Goal: Task Accomplishment & Management: Complete application form

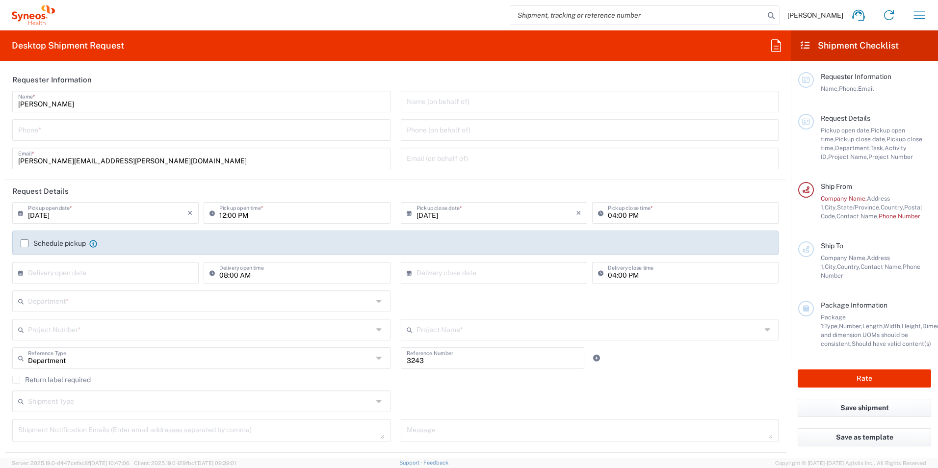
type input "Mexico"
type input "INC Research Clin Svcs Mexico"
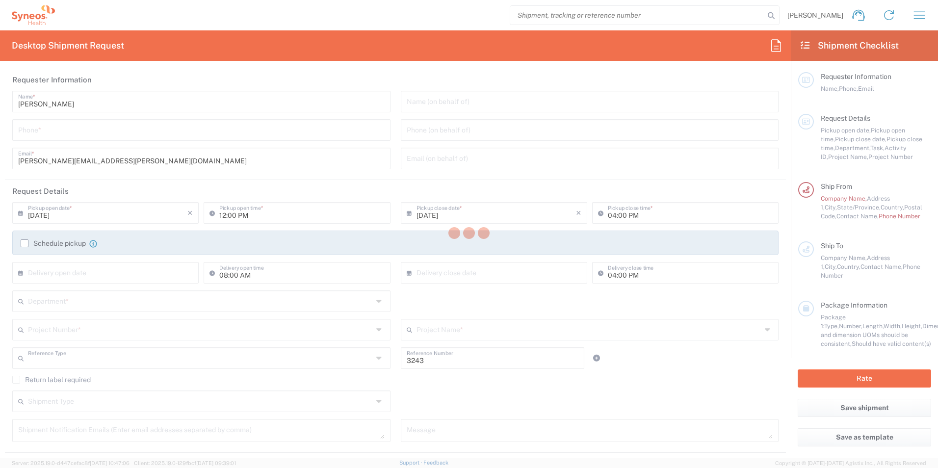
type input "Department"
type input "Morelos"
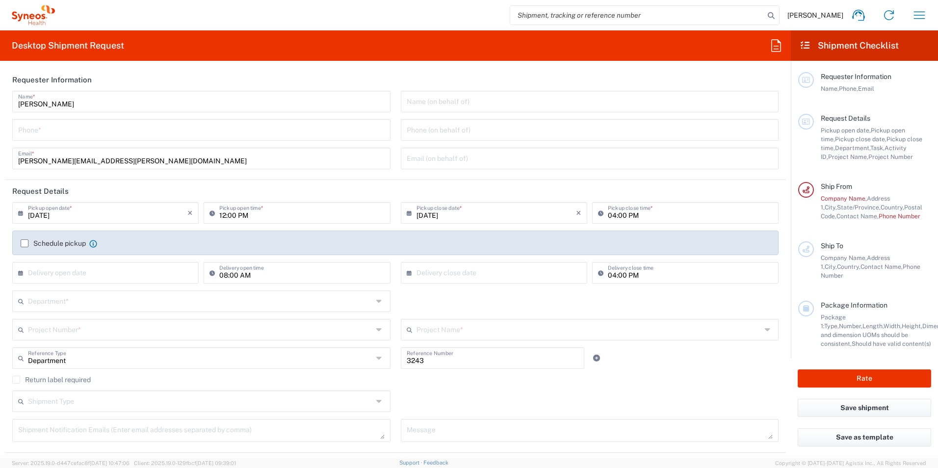
type input "[GEOGRAPHIC_DATA]"
type input "INC Research Clin Svcs [GEOGRAPHIC_DATA]"
click at [635, 192] on header "Request Details" at bounding box center [395, 191] width 781 height 22
click at [806, 186] on icon at bounding box center [805, 189] width 9 height 7
click at [842, 198] on span "Company Name," at bounding box center [844, 198] width 46 height 7
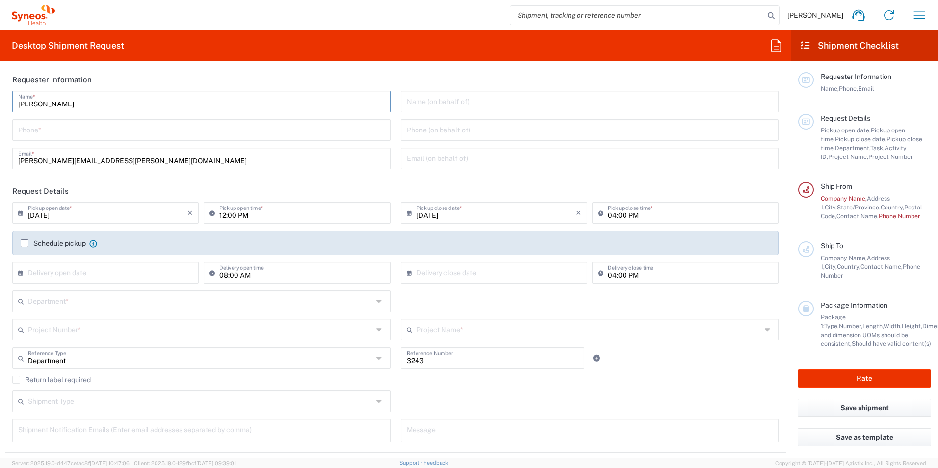
drag, startPoint x: 92, startPoint y: 103, endPoint x: 31, endPoint y: 114, distance: 62.3
click at [92, 103] on input "Roberto Razo" at bounding box center [201, 100] width 366 height 17
click at [155, 214] on input "09/19/2025" at bounding box center [107, 212] width 159 height 17
drag, startPoint x: 236, startPoint y: 308, endPoint x: 403, endPoint y: 305, distance: 166.8
click at [236, 308] on input "text" at bounding box center [200, 300] width 345 height 17
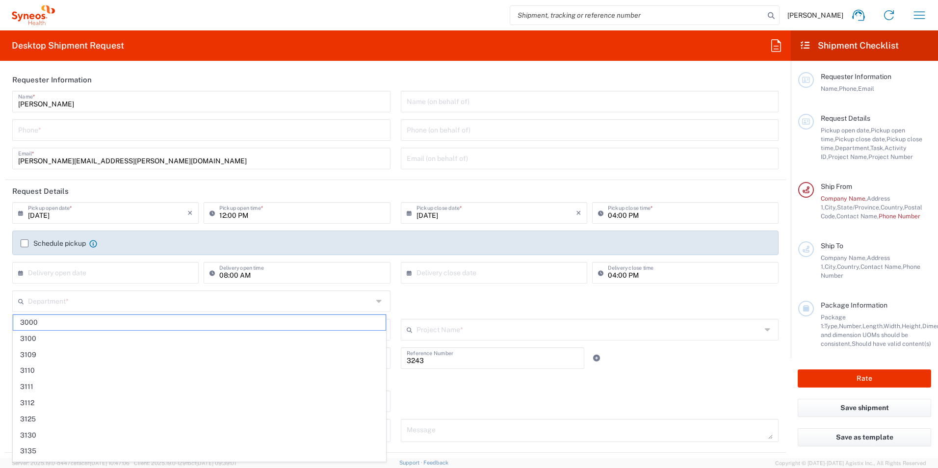
click at [403, 305] on div "Department * 3000 3100 3109 3110 3111 3112 3125 3130 3135 3136 3150 3155 3165 3…" at bounding box center [395, 304] width 776 height 28
click at [403, 305] on div "Department * 3000 3100 3109 3110 3111 3112 3125 3130 3135 3136 3150 3155 3165 3…" at bounding box center [395, 308] width 776 height 37
click at [78, 216] on input "09/19/2025" at bounding box center [107, 212] width 159 height 17
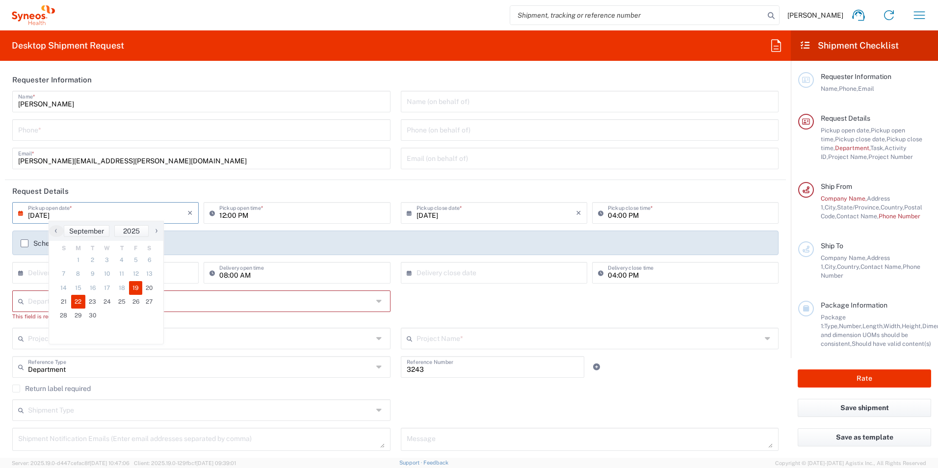
click at [78, 300] on span "22" at bounding box center [78, 302] width 15 height 14
type input "09/22/2025"
click at [298, 175] on div "Roberto Razo Name * Phone * roberto.razo@syneoshealth.com Email *" at bounding box center [201, 133] width 388 height 85
click at [263, 211] on input "12:00 PM" at bounding box center [301, 212] width 165 height 17
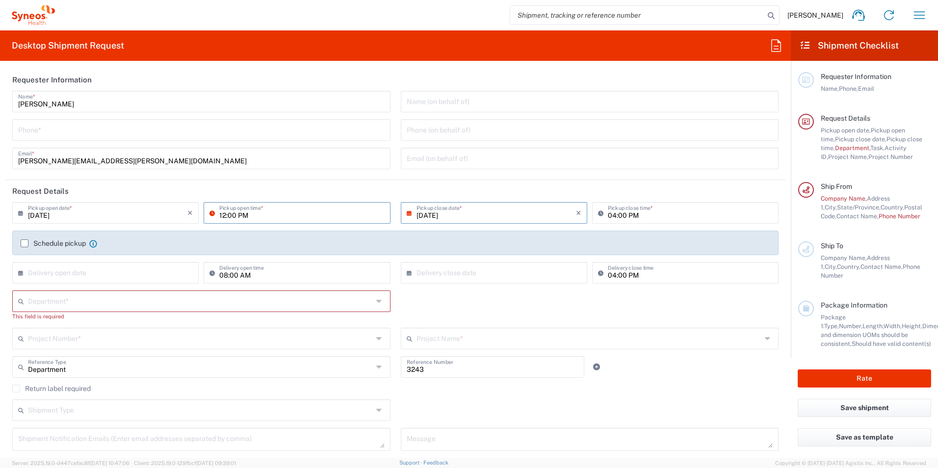
click at [461, 214] on input "09/22/2025" at bounding box center [495, 212] width 159 height 17
click at [92, 274] on input "text" at bounding box center [107, 271] width 159 height 17
click at [325, 278] on input "08:00 AM" at bounding box center [301, 271] width 165 height 17
click at [776, 44] on icon at bounding box center [776, 46] width 16 height 16
click at [827, 17] on span "Roberto Razo" at bounding box center [815, 15] width 56 height 9
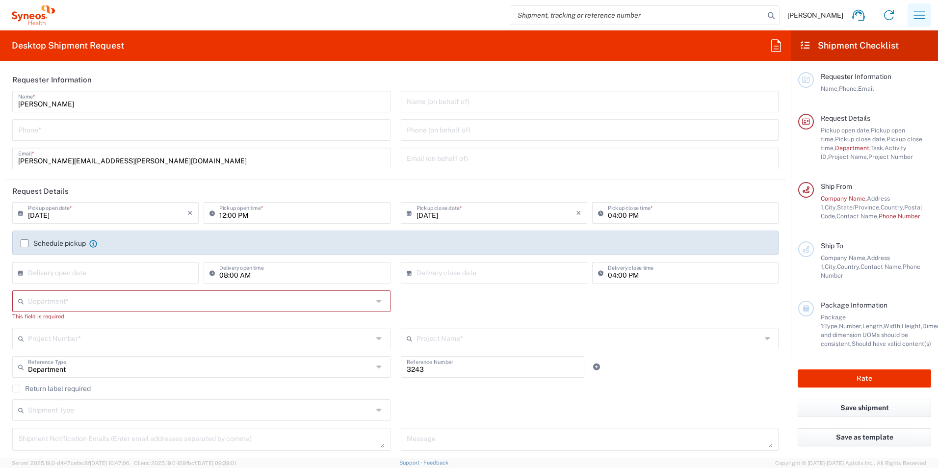
click at [914, 17] on icon "button" at bounding box center [919, 15] width 16 height 16
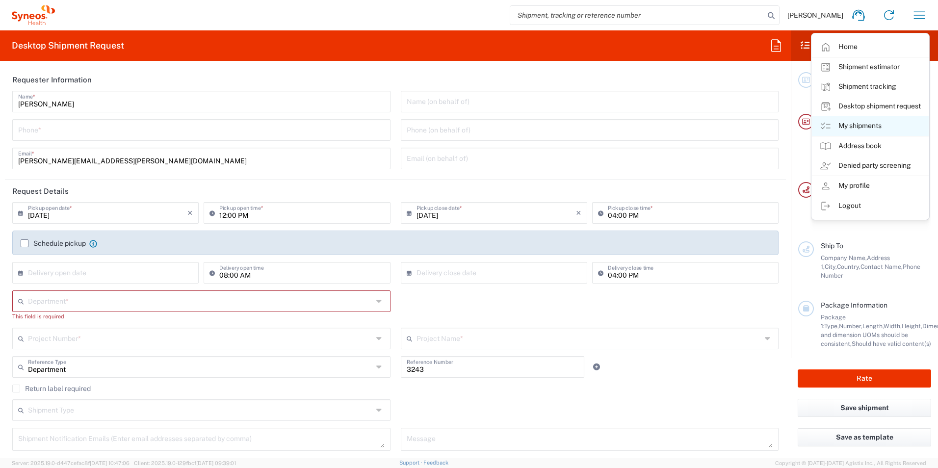
click at [866, 129] on link "My shipments" at bounding box center [870, 126] width 117 height 20
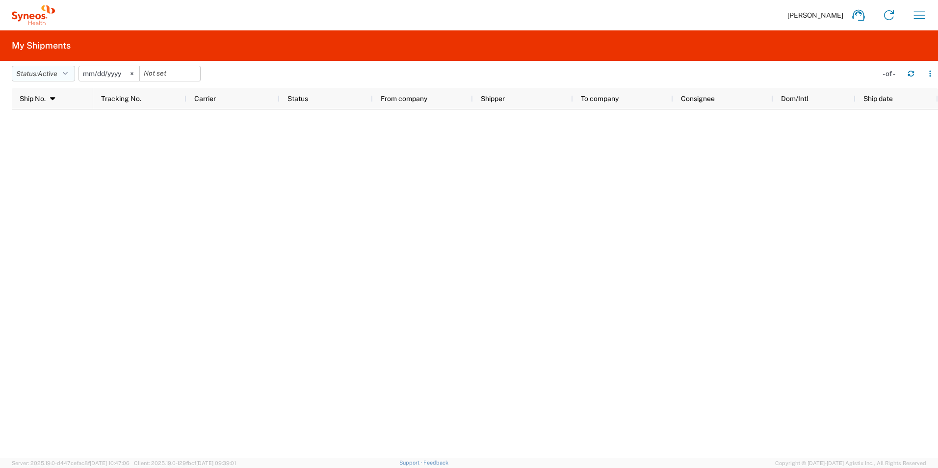
click at [68, 73] on icon "button" at bounding box center [65, 73] width 5 height 7
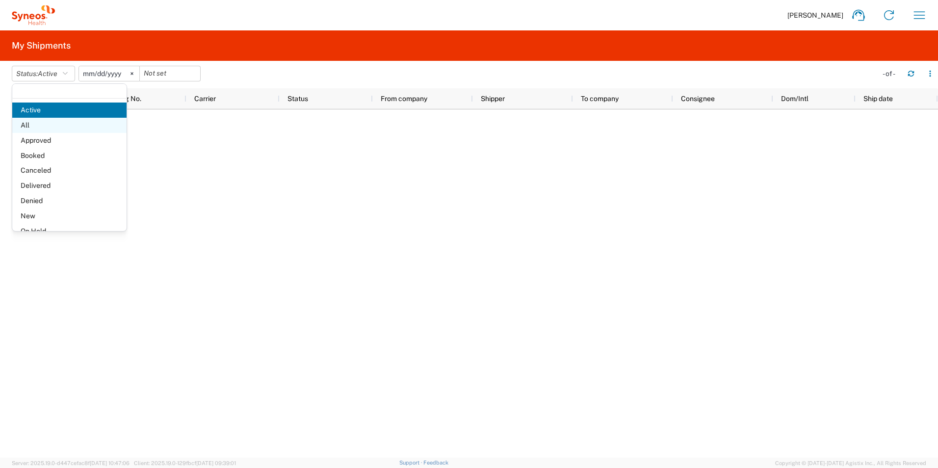
click at [57, 124] on span "All" at bounding box center [69, 125] width 114 height 15
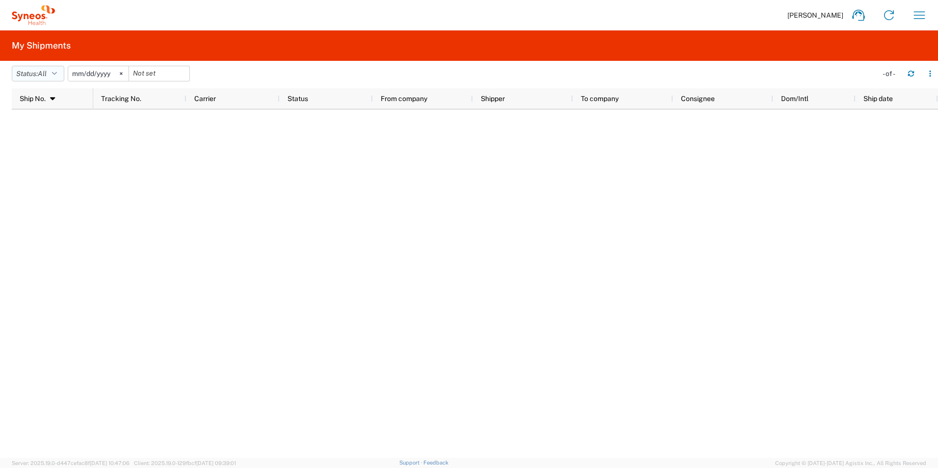
click at [57, 74] on icon "button" at bounding box center [54, 73] width 5 height 7
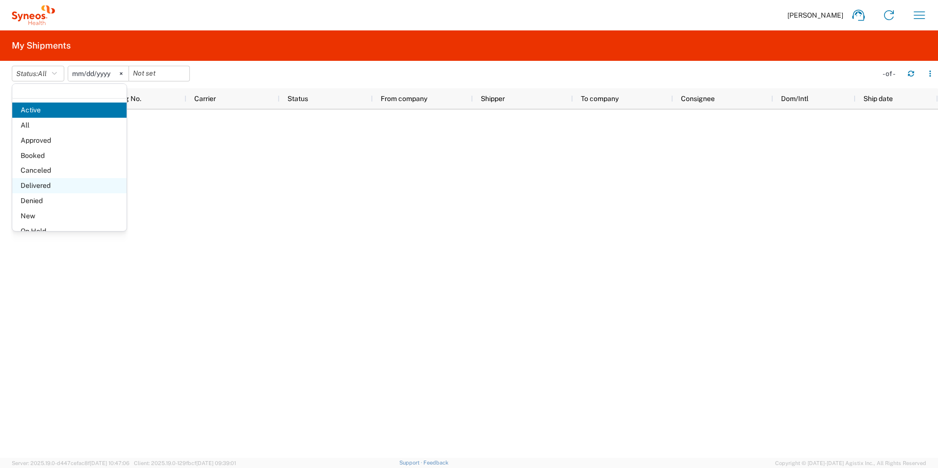
click at [58, 182] on span "Delivered" at bounding box center [69, 185] width 114 height 15
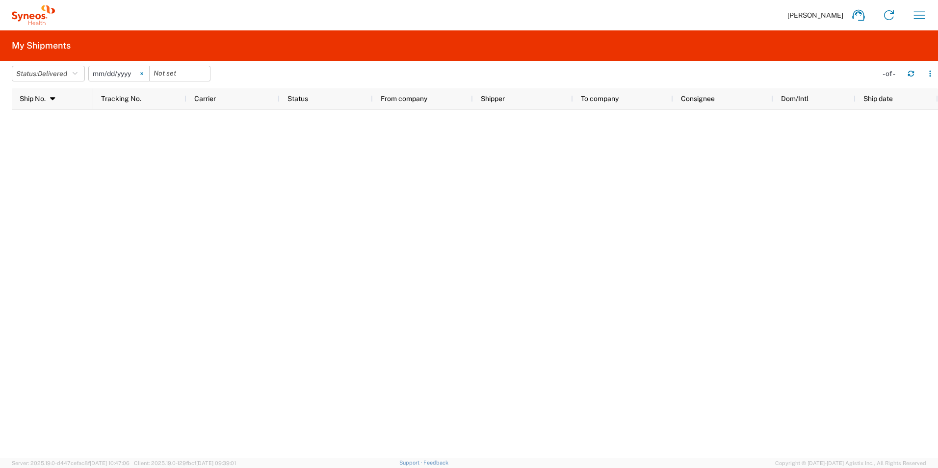
click at [147, 71] on svg-icon at bounding box center [141, 73] width 15 height 15
click at [77, 73] on icon "button" at bounding box center [75, 73] width 5 height 7
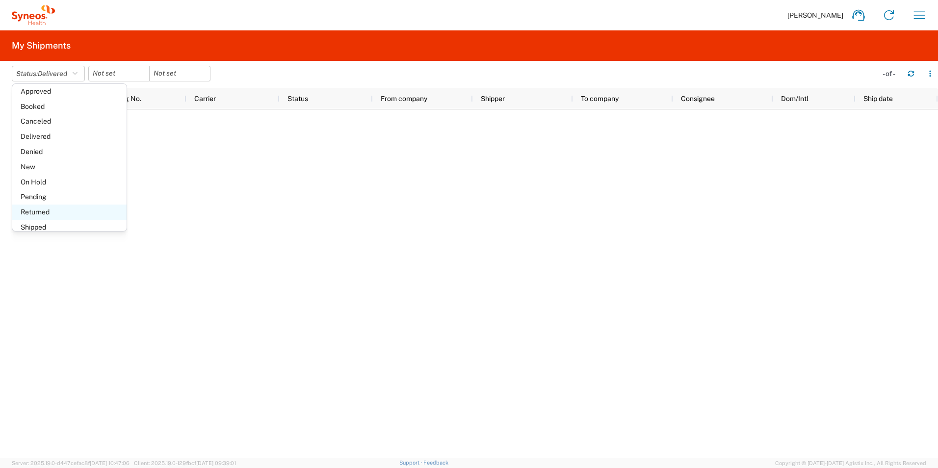
scroll to position [57, 0]
click at [50, 222] on span "Shipped" at bounding box center [69, 219] width 114 height 15
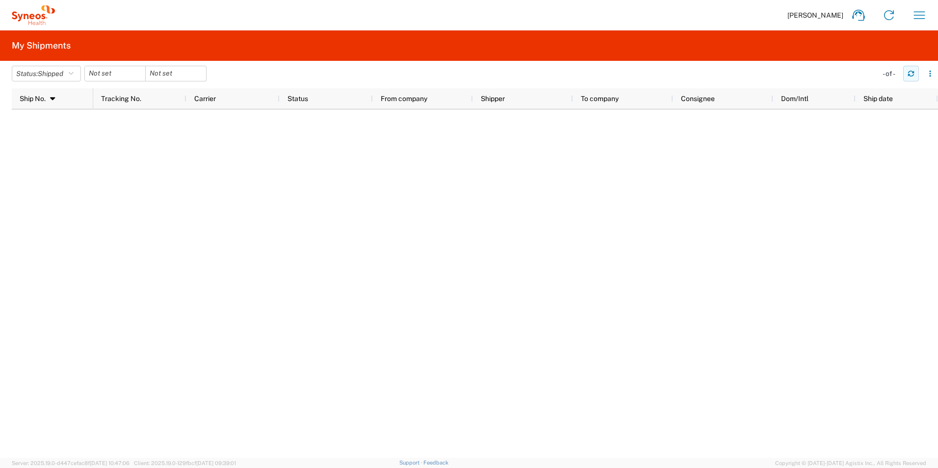
click at [913, 74] on icon "button" at bounding box center [910, 73] width 7 height 7
click at [933, 72] on icon "button" at bounding box center [930, 73] width 7 height 7
click at [917, 12] on icon "button" at bounding box center [919, 14] width 11 height 7
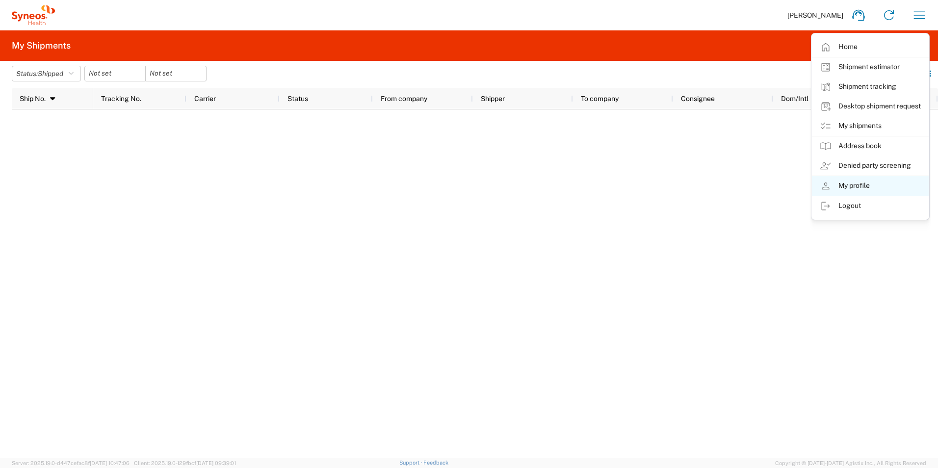
click at [847, 191] on link "My profile" at bounding box center [870, 186] width 117 height 20
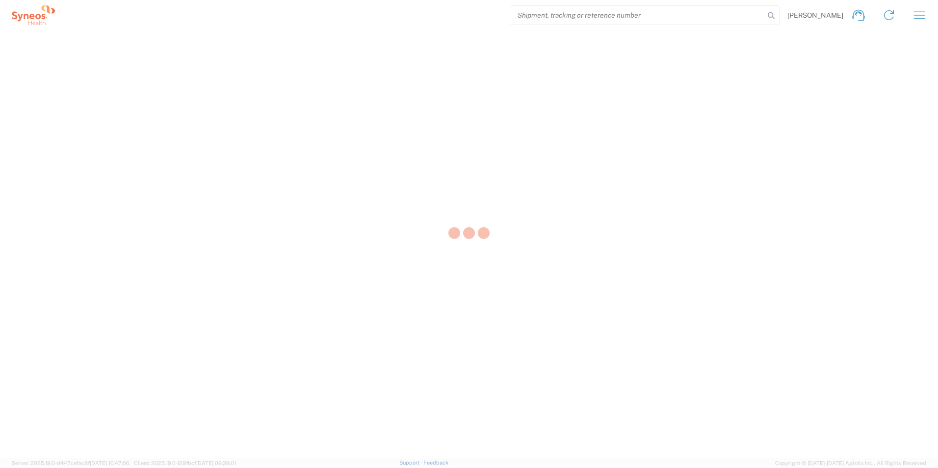
select select "MX"
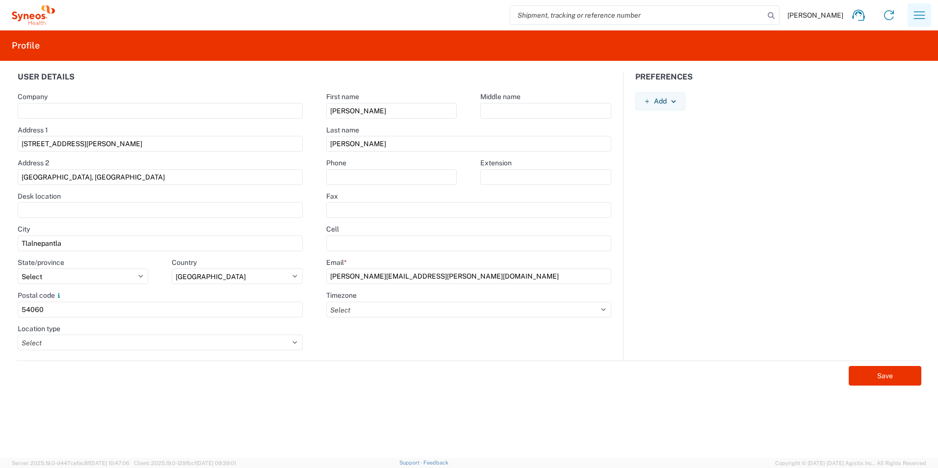
click at [925, 11] on icon "button" at bounding box center [919, 15] width 16 height 16
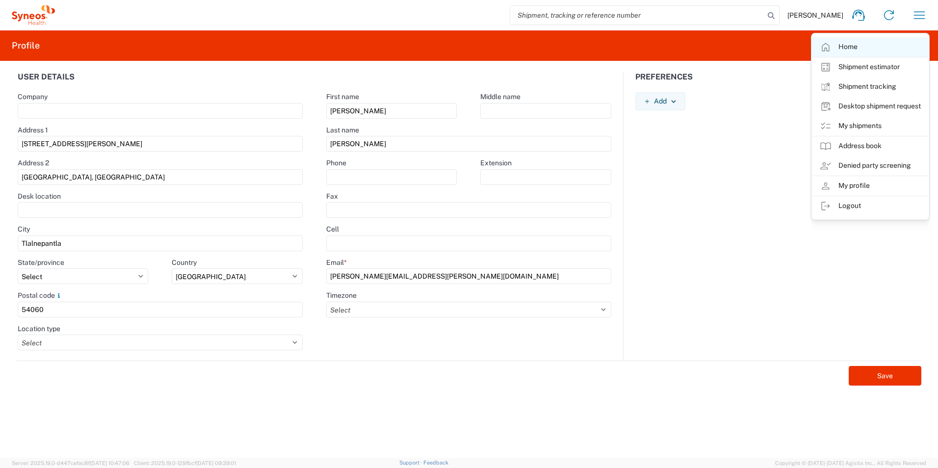
click at [845, 51] on link "Home" at bounding box center [870, 47] width 117 height 20
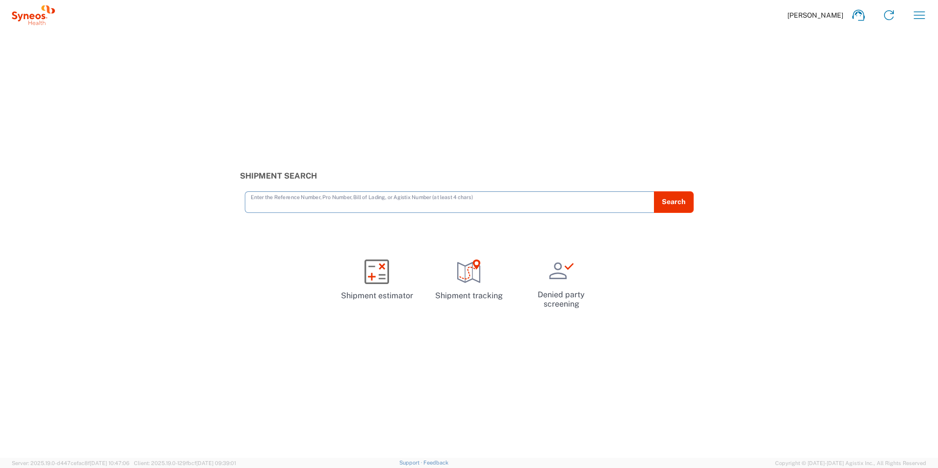
click at [280, 203] on input "text" at bounding box center [450, 201] width 398 height 17
click at [827, 12] on span "Roberto Razo" at bounding box center [815, 15] width 56 height 9
click at [918, 17] on icon "button" at bounding box center [919, 15] width 16 height 16
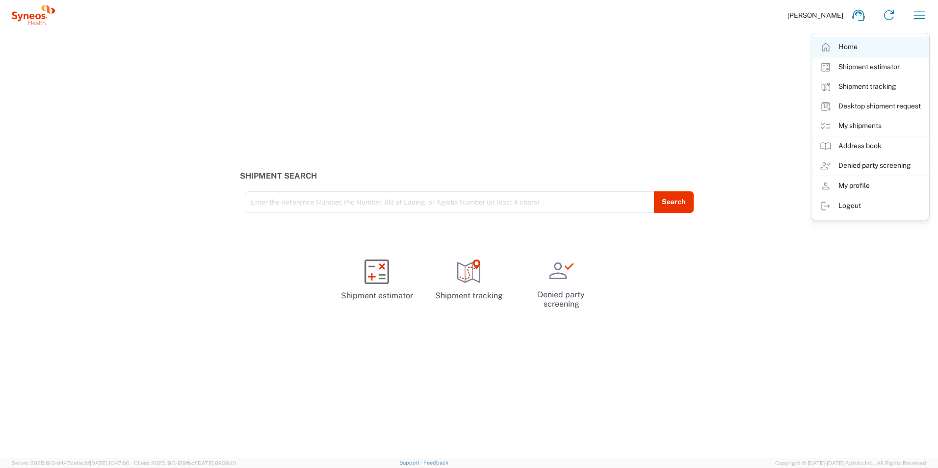
click at [844, 43] on link "Home" at bounding box center [870, 47] width 117 height 20
